Goal: Transaction & Acquisition: Obtain resource

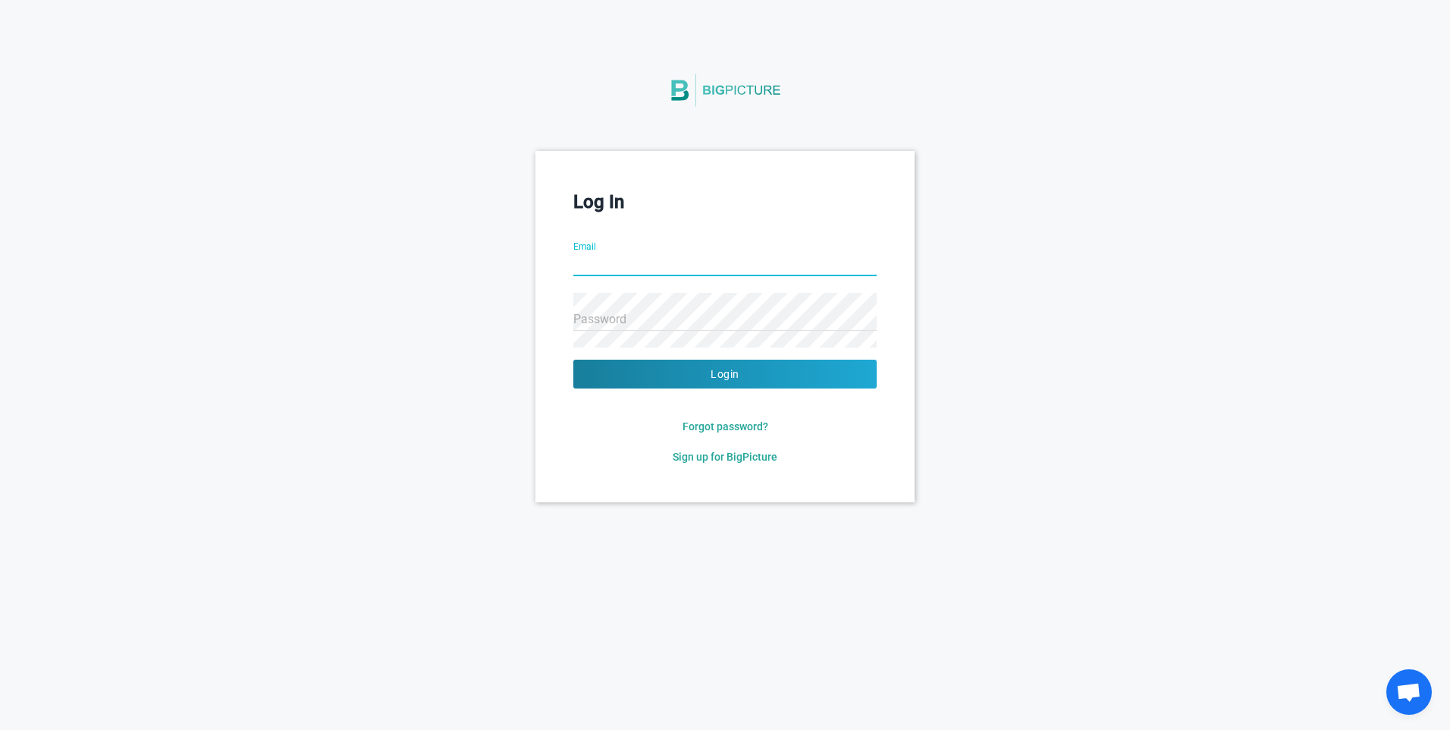
click at [641, 265] on input "Email" at bounding box center [724, 265] width 303 height 55
type input "[PERSON_NAME][EMAIL_ADDRESS][DOMAIN_NAME]"
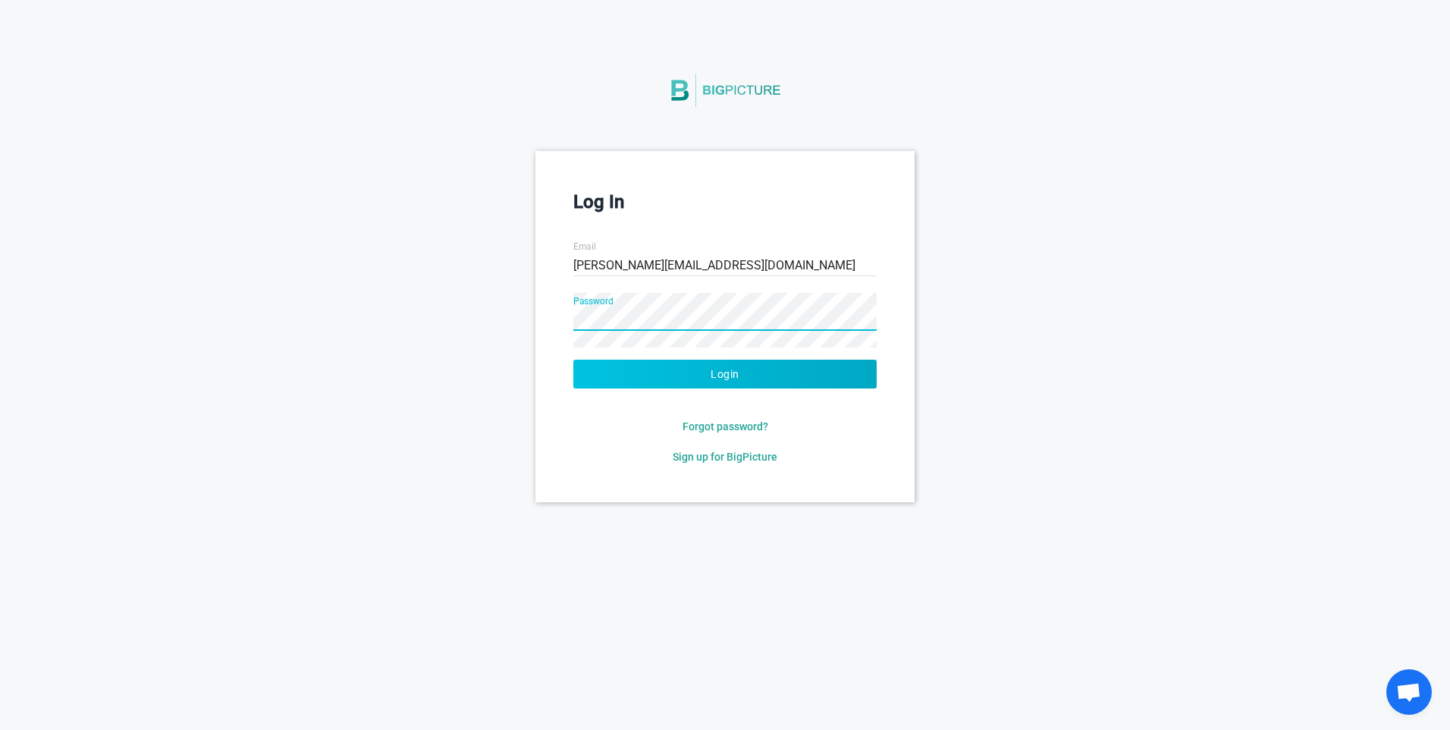
click at [818, 374] on button "Login" at bounding box center [724, 373] width 303 height 29
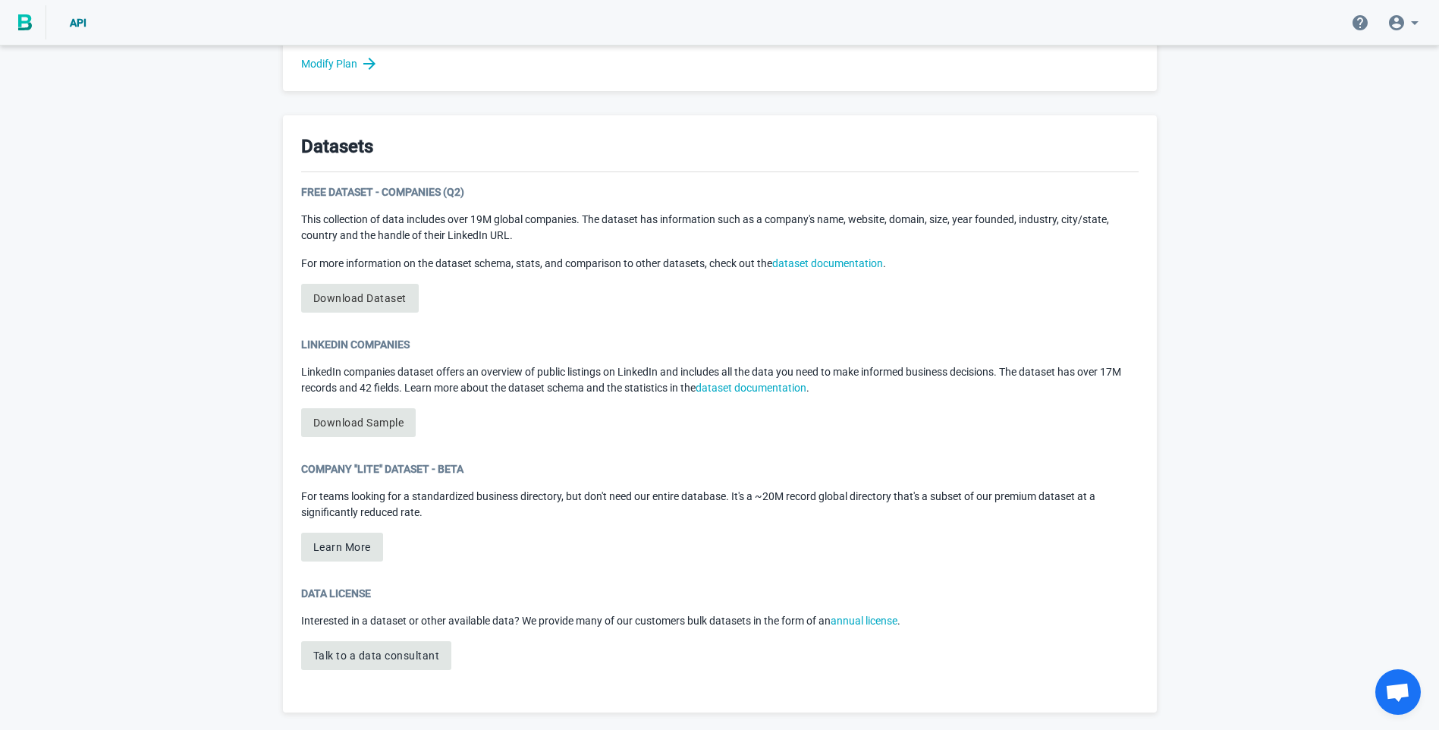
scroll to position [715, 0]
drag, startPoint x: 790, startPoint y: 491, endPoint x: 1173, endPoint y: 493, distance: 383.8
click at [1173, 493] on div "Welcome to BigPicture! You’re now one of nearly 5,000 companies relying on BigP…" at bounding box center [720, 31] width 910 height 1396
drag, startPoint x: 1173, startPoint y: 493, endPoint x: 1015, endPoint y: 510, distance: 159.4
click at [1015, 510] on p "For teams looking for a standardized business directory, but don't need our ent…" at bounding box center [719, 504] width 837 height 32
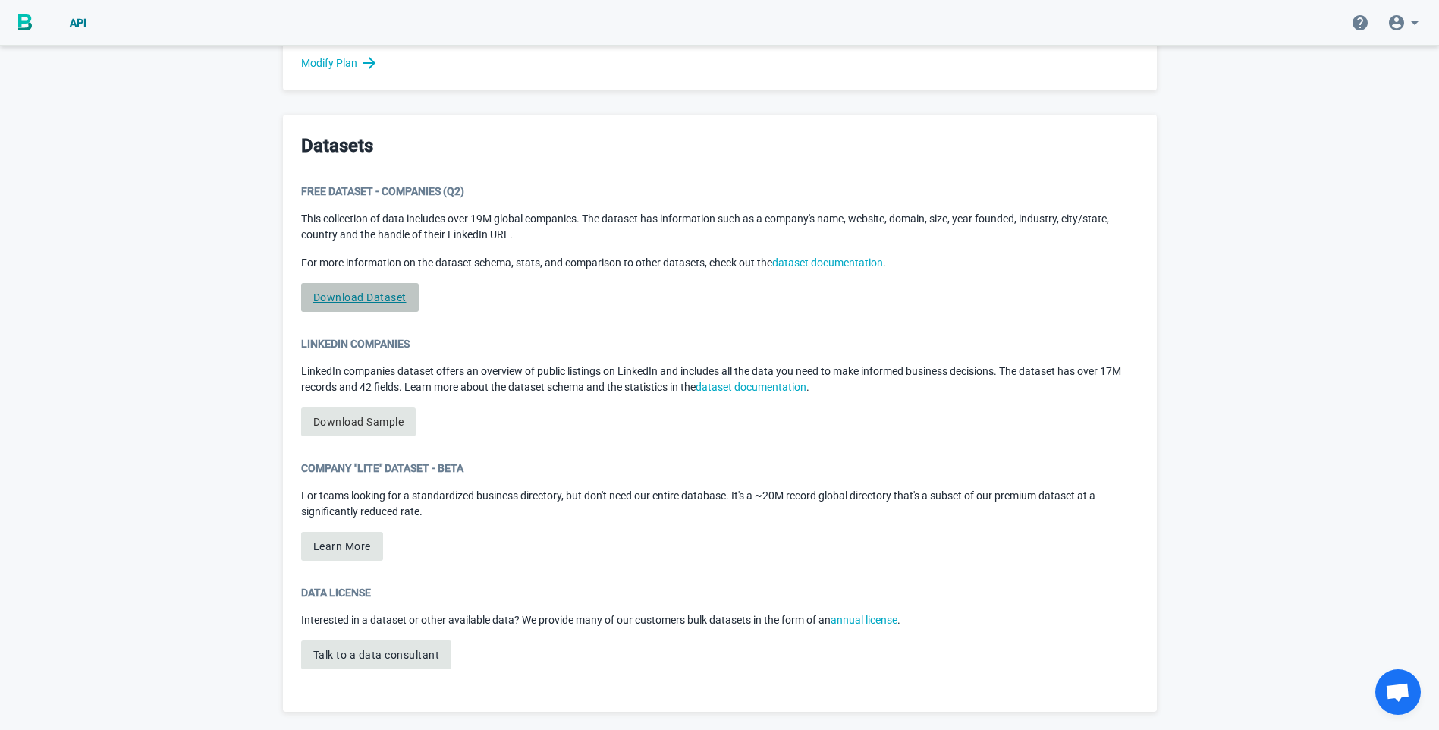
click at [342, 294] on link "Download Dataset" at bounding box center [360, 297] width 118 height 29
drag, startPoint x: 362, startPoint y: 294, endPoint x: 306, endPoint y: 300, distance: 56.5
click at [232, 300] on div "Welcome to BigPicture! You’re now one of nearly 5,000 companies relying on BigP…" at bounding box center [719, 31] width 1439 height 1396
click at [382, 300] on link "Download Dataset" at bounding box center [360, 297] width 118 height 29
click at [358, 423] on link "Download Sample" at bounding box center [358, 421] width 115 height 29
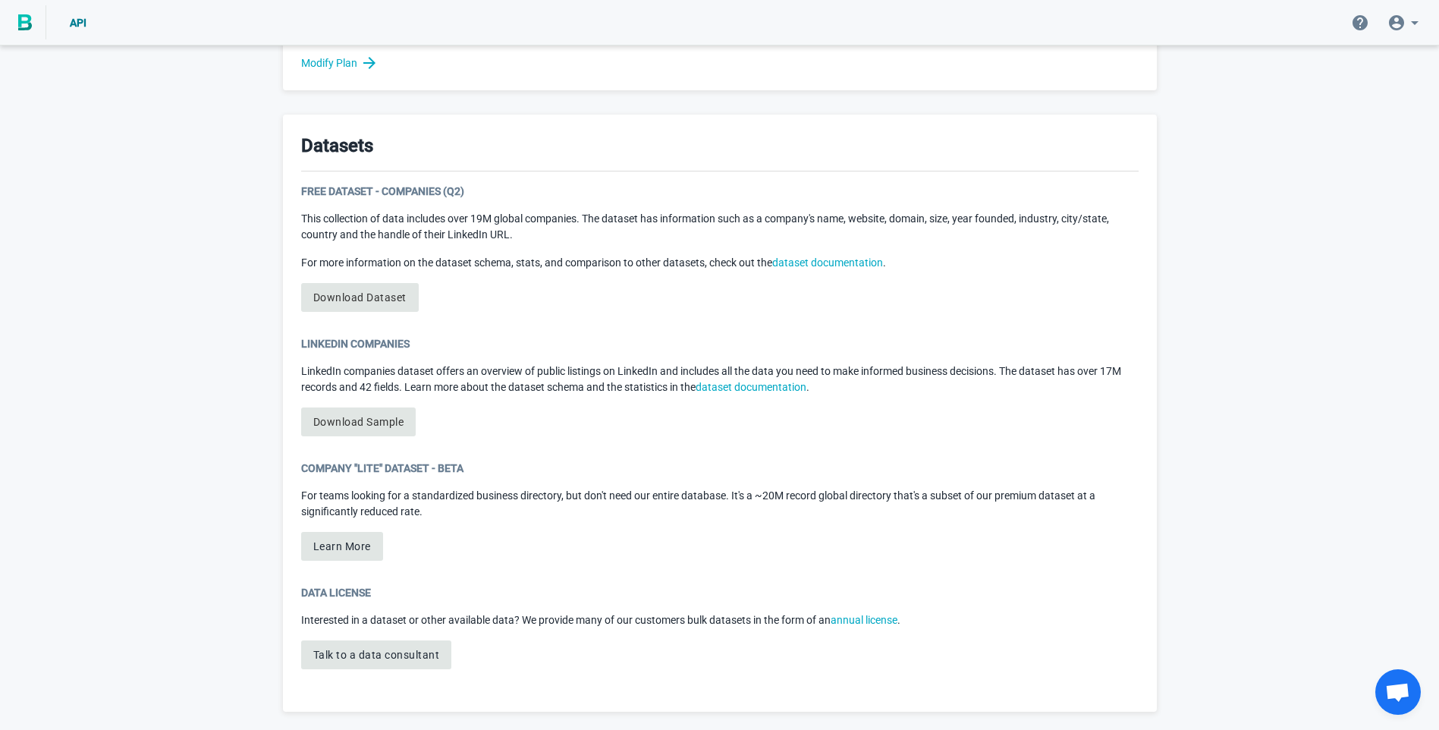
click at [237, 359] on div "Welcome to BigPicture! You’re now one of nearly 5,000 companies relying on BigP…" at bounding box center [719, 31] width 1439 height 1396
click at [341, 295] on link "Download Dataset" at bounding box center [360, 297] width 118 height 29
drag, startPoint x: 341, startPoint y: 295, endPoint x: 244, endPoint y: 314, distance: 98.2
click at [243, 314] on div "Welcome to BigPicture! You’re now one of nearly 5,000 companies relying on BigP…" at bounding box center [719, 31] width 1439 height 1396
click at [365, 299] on link "Download Dataset" at bounding box center [360, 297] width 118 height 29
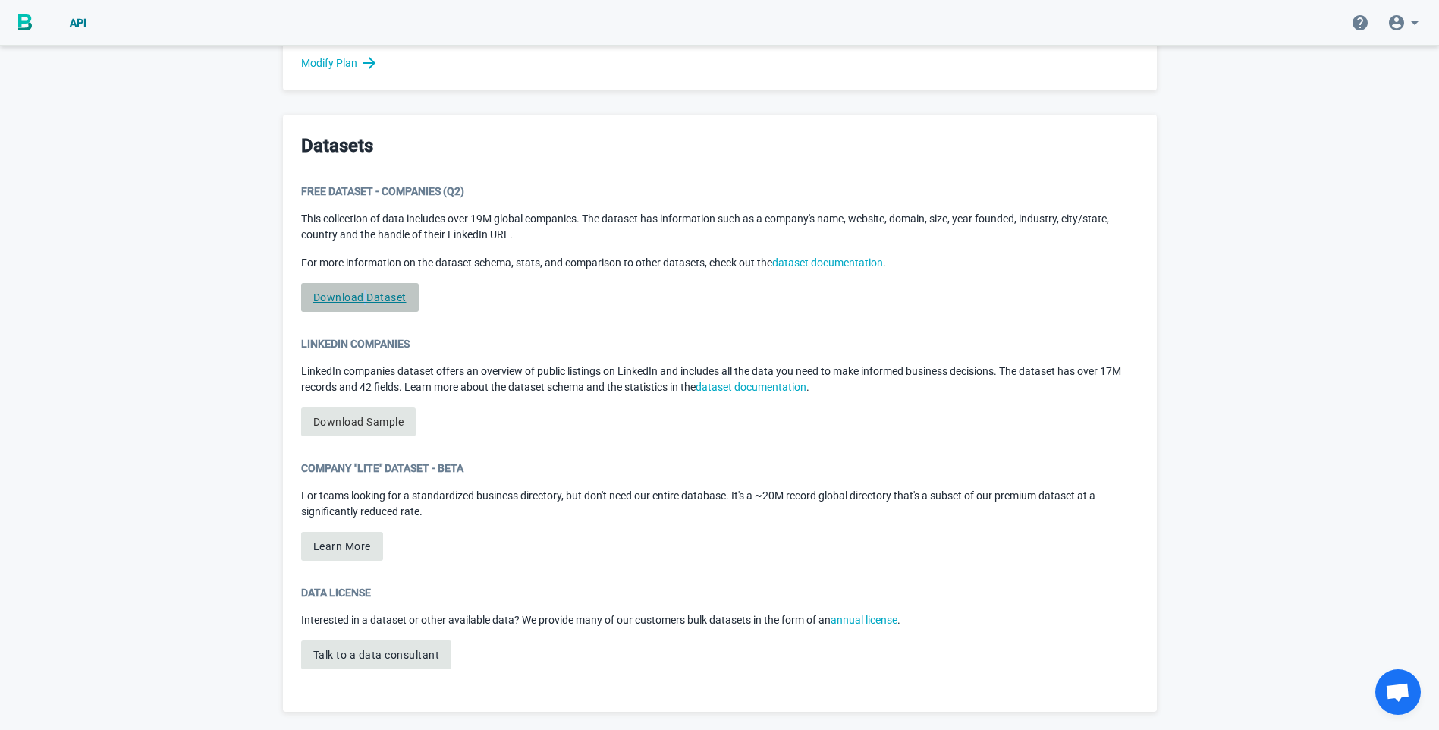
click at [365, 299] on link "Download Dataset" at bounding box center [360, 297] width 118 height 29
drag, startPoint x: 365, startPoint y: 299, endPoint x: 591, endPoint y: 300, distance: 226.0
click at [591, 300] on div "Free Dataset - Companies (Q2) This collection of data includes over 19M global …" at bounding box center [719, 254] width 837 height 140
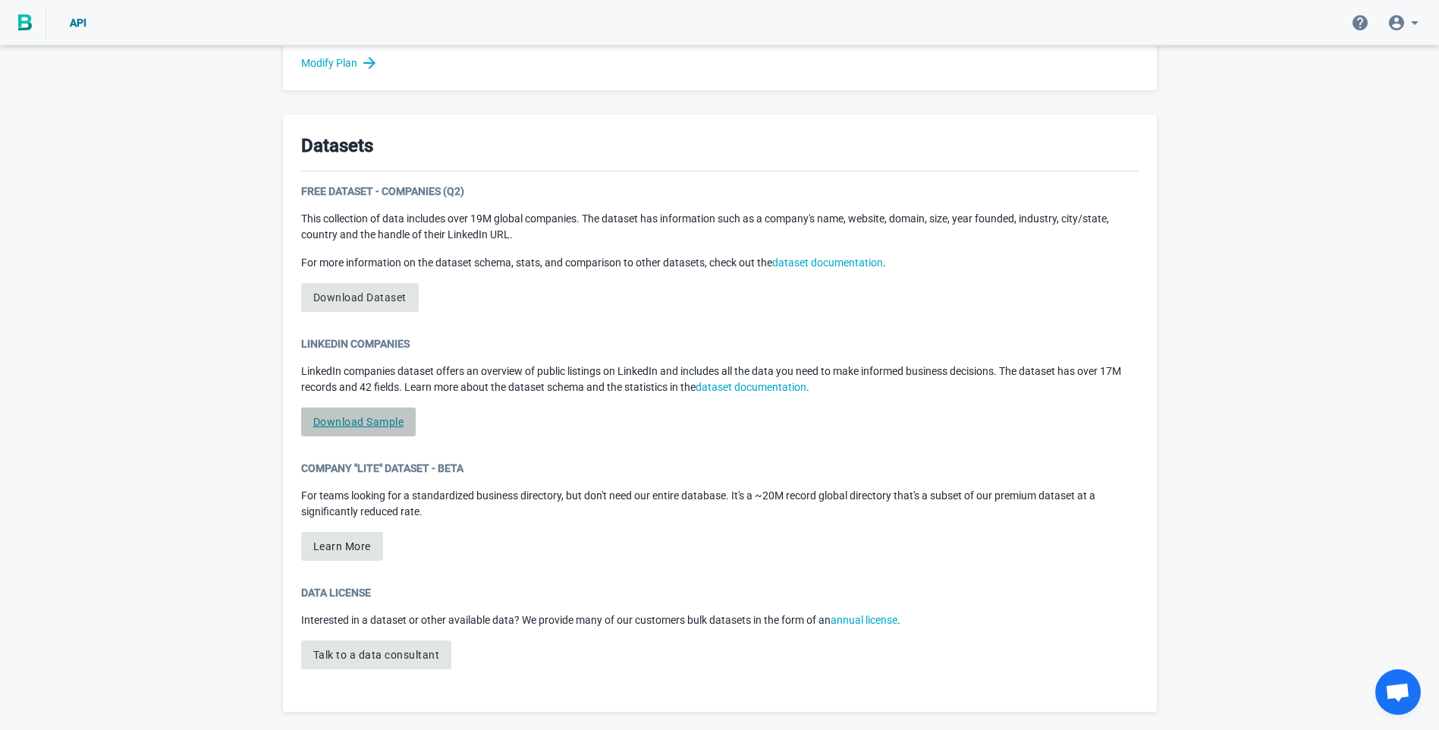
click at [380, 423] on link "Download Sample" at bounding box center [358, 421] width 115 height 29
click at [516, 318] on div "Free Dataset - Companies (Q2) This collection of data includes over 19M global …" at bounding box center [719, 254] width 837 height 140
click at [391, 300] on link "Download Dataset" at bounding box center [360, 297] width 118 height 29
click at [761, 385] on link "dataset documentation" at bounding box center [750, 387] width 111 height 12
click at [383, 299] on link "Download Dataset" at bounding box center [360, 297] width 118 height 29
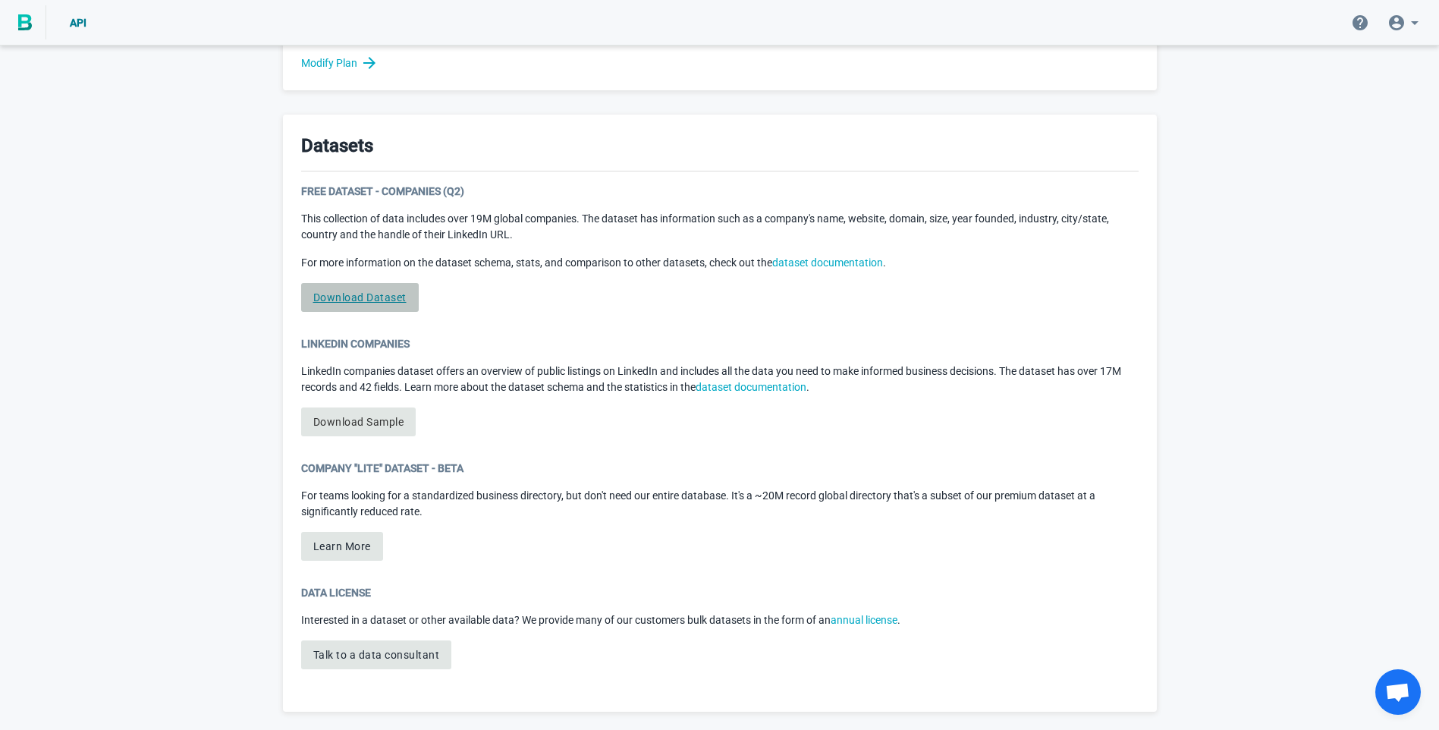
click at [383, 299] on link "Download Dataset" at bounding box center [360, 297] width 118 height 29
drag, startPoint x: 383, startPoint y: 299, endPoint x: 499, endPoint y: 300, distance: 116.0
click at [503, 299] on div "Free Dataset - Companies (Q2) This collection of data includes over 19M global …" at bounding box center [719, 254] width 837 height 140
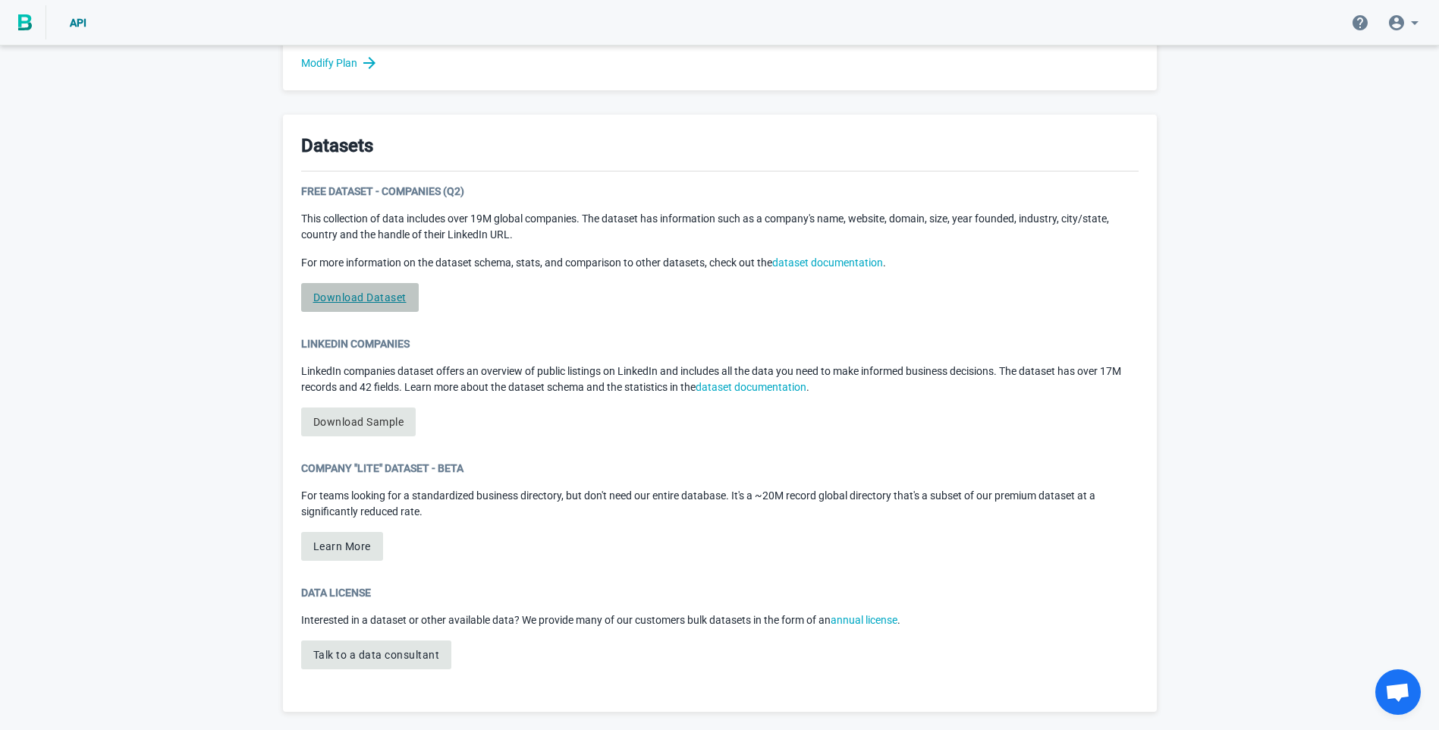
click at [389, 294] on link "Download Dataset" at bounding box center [360, 297] width 118 height 29
click at [542, 303] on div "Free Dataset - Companies (Q2) This collection of data includes over 19M global …" at bounding box center [719, 254] width 837 height 140
drag, startPoint x: 365, startPoint y: 300, endPoint x: 712, endPoint y: 377, distance: 355.7
click at [814, 458] on div "Datasets Free Dataset - Companies (Q2) This collection of data includes over 19…" at bounding box center [720, 413] width 874 height 597
drag, startPoint x: 843, startPoint y: 262, endPoint x: 548, endPoint y: 312, distance: 299.2
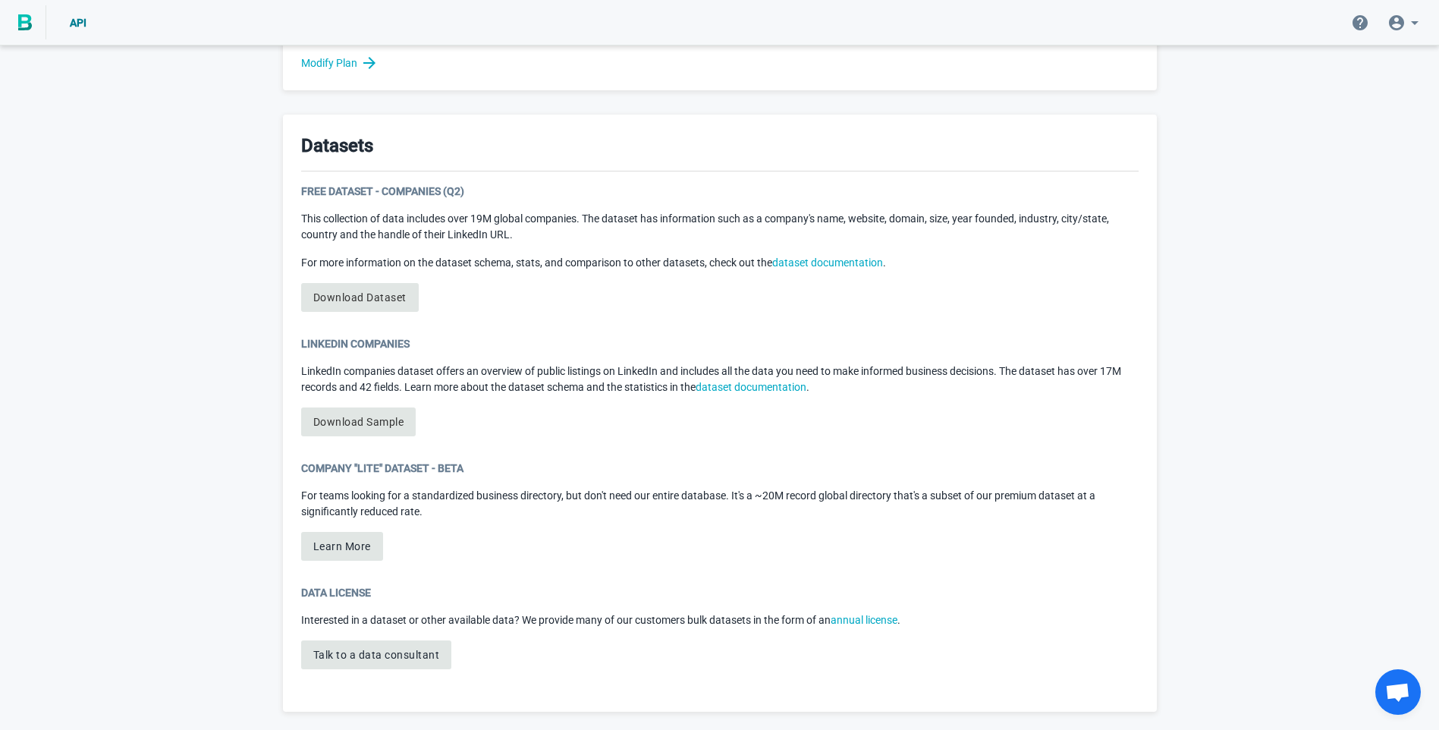
click at [565, 319] on div "Free Dataset - Companies (Q2) This collection of data includes over 19M global …" at bounding box center [719, 254] width 837 height 140
drag, startPoint x: 362, startPoint y: 296, endPoint x: 884, endPoint y: 303, distance: 521.8
click at [884, 303] on div "Free Dataset - Companies (Q2) This collection of data includes over 19M global …" at bounding box center [719, 254] width 837 height 140
click at [351, 418] on link "Download Sample" at bounding box center [358, 421] width 115 height 29
drag, startPoint x: 351, startPoint y: 418, endPoint x: 693, endPoint y: 460, distance: 344.6
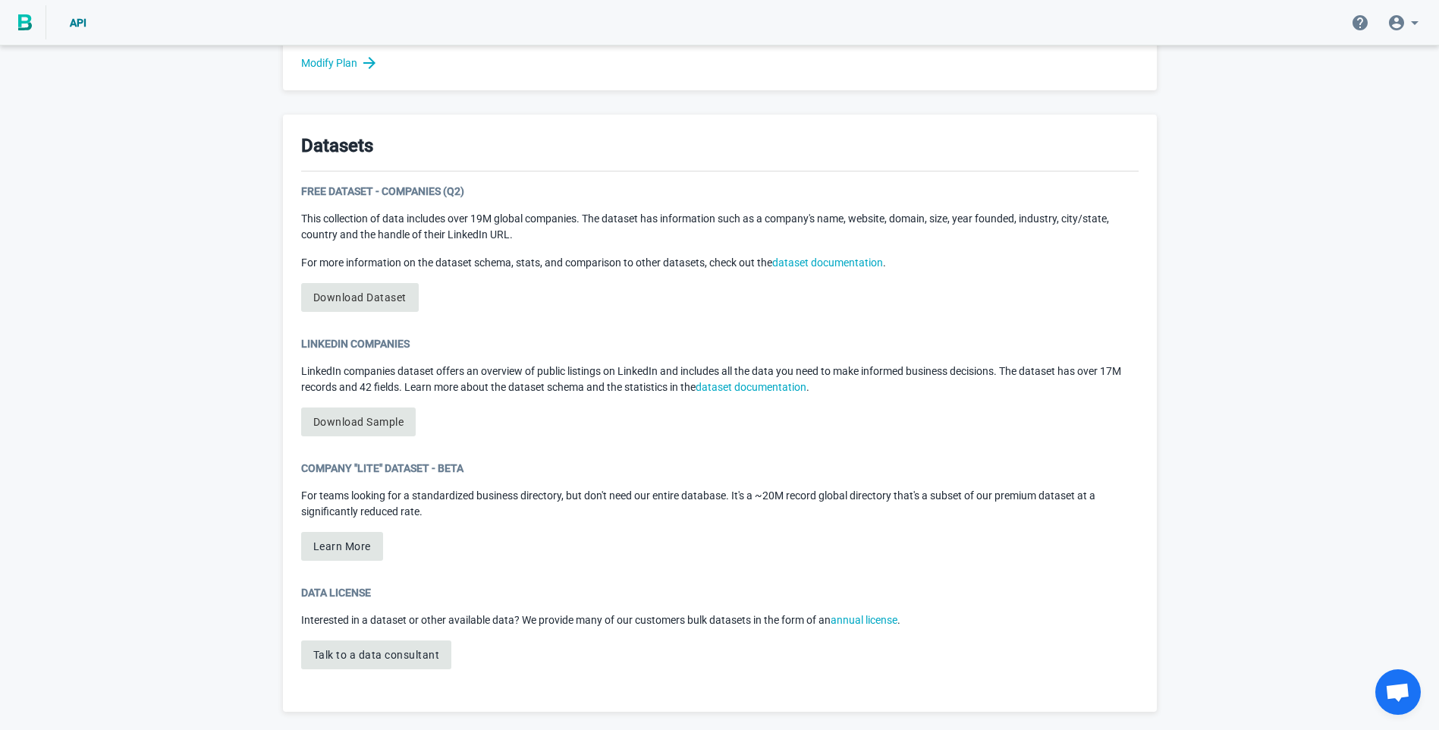
click at [693, 460] on div "Company "Lite" Dataset - Beta" at bounding box center [719, 467] width 837 height 15
click at [328, 424] on link "Download Sample" at bounding box center [358, 421] width 115 height 29
click at [532, 429] on div "LinkedIn Companies LinkedIn companies dataset offers an overview of public list…" at bounding box center [719, 392] width 837 height 112
click at [419, 651] on button "Talk to a data consultant" at bounding box center [376, 654] width 151 height 29
click at [586, 516] on p "For teams looking for a standardized business directory, but don't need our ent…" at bounding box center [719, 504] width 837 height 32
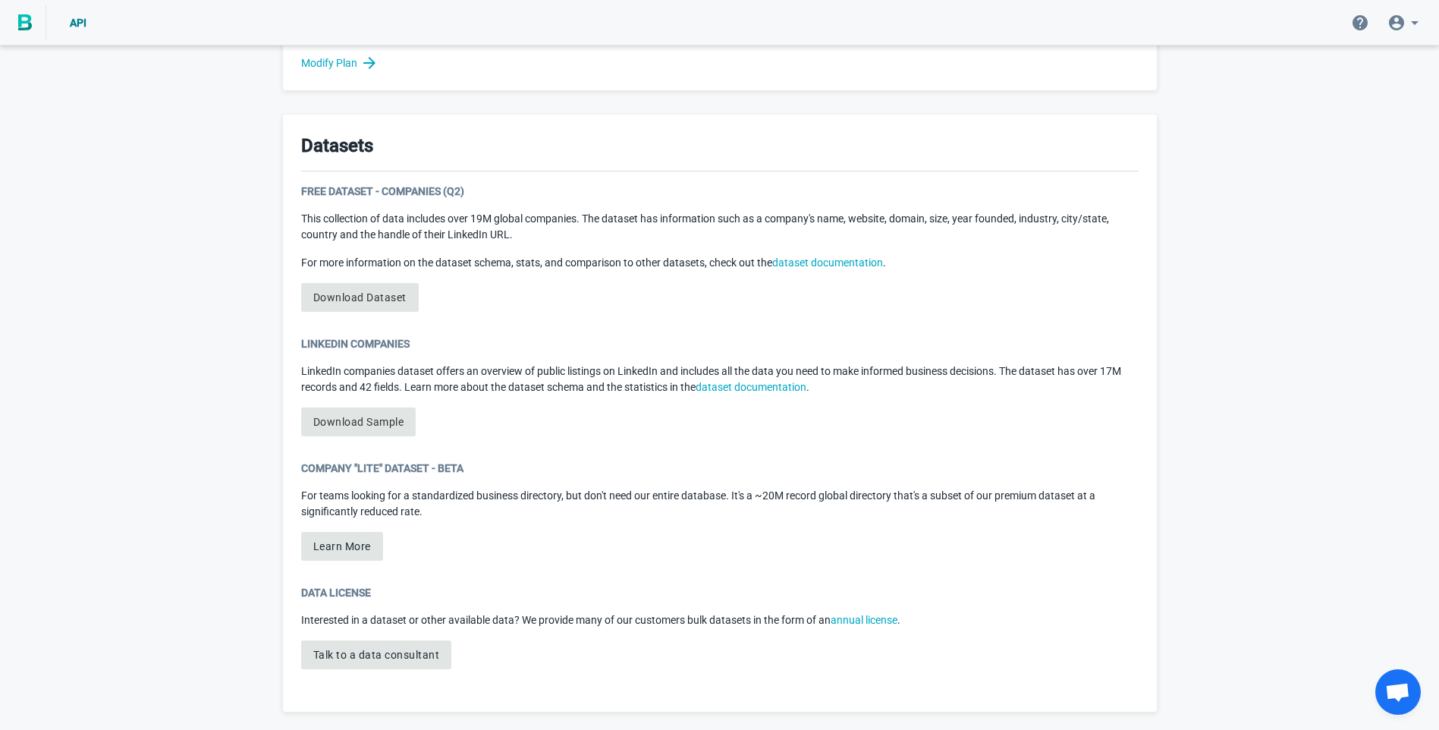
drag, startPoint x: 379, startPoint y: 295, endPoint x: 773, endPoint y: 350, distance: 397.4
click at [773, 350] on div "LinkedIn Companies" at bounding box center [719, 343] width 837 height 15
